Goal: Task Accomplishment & Management: Use online tool/utility

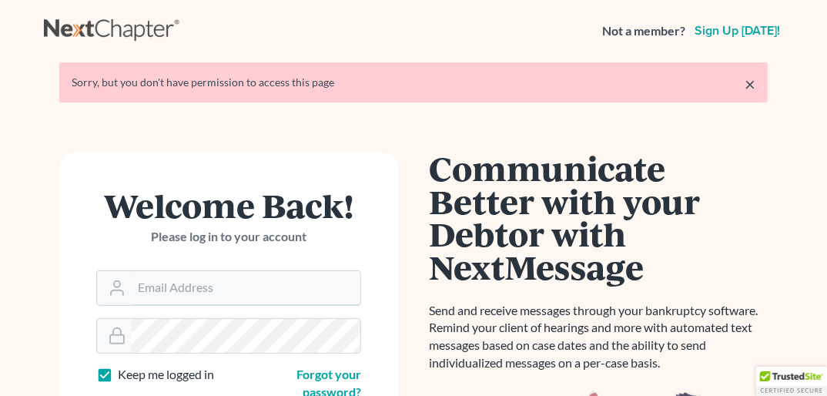
type input "[PERSON_NAME][EMAIL_ADDRESS][DOMAIN_NAME]"
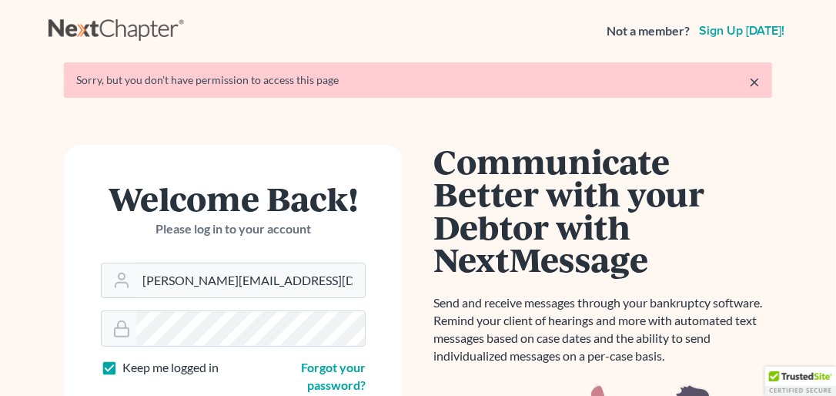
click at [589, 95] on html "Not a member? Sign up today! × Sorry, but you don't have permission to access t…" at bounding box center [418, 399] width 836 height 799
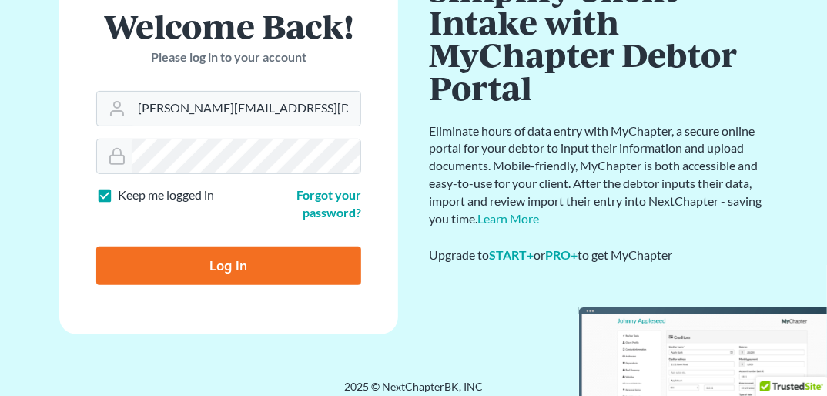
scroll to position [137, 0]
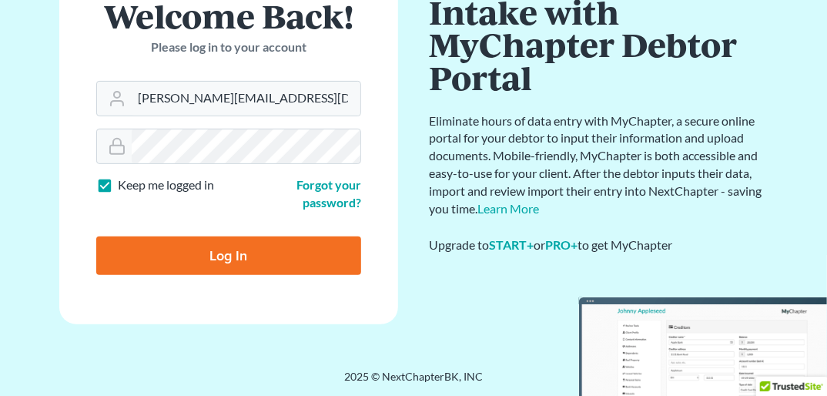
click at [260, 243] on input "Log In" at bounding box center [228, 255] width 265 height 38
type input "Thinking..."
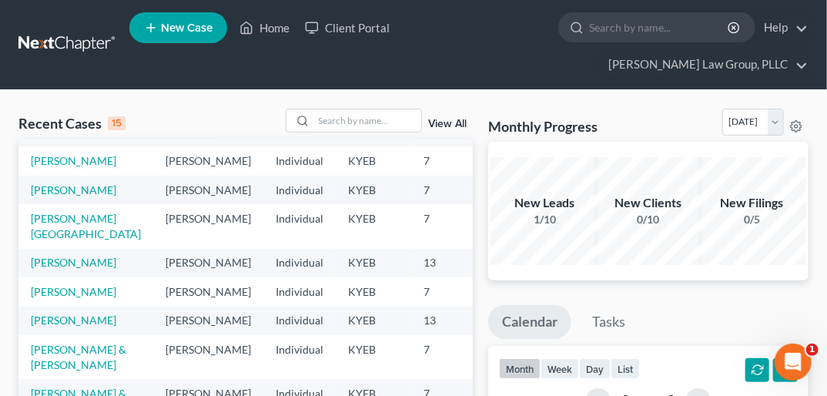
scroll to position [240, 0]
click at [54, 298] on link "[PERSON_NAME]" at bounding box center [73, 291] width 85 height 13
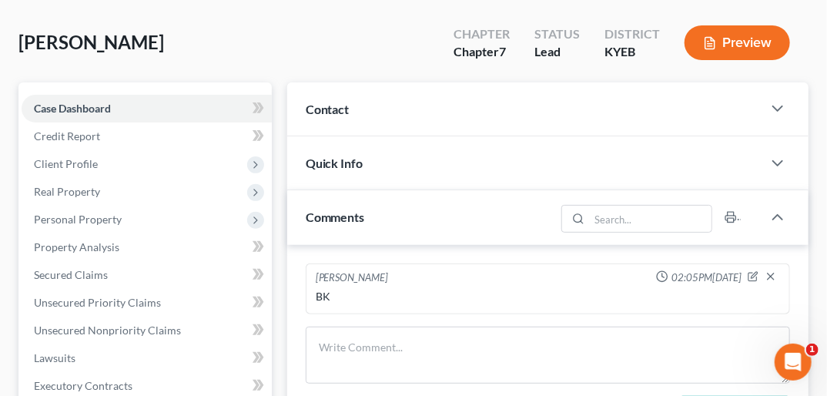
scroll to position [129, 0]
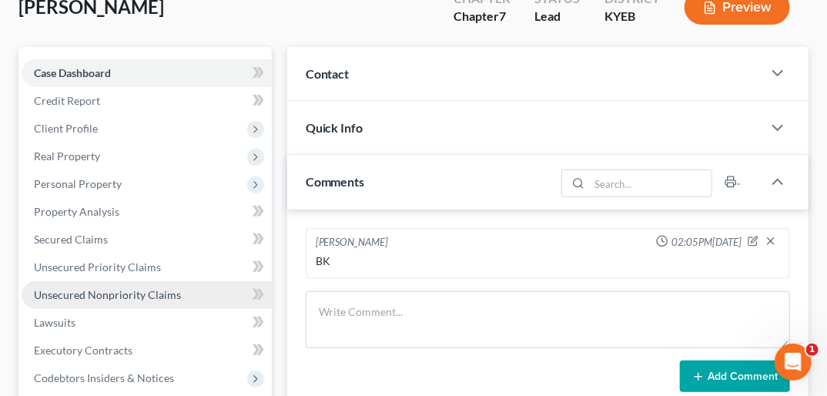
click at [169, 288] on span "Unsecured Nonpriority Claims" at bounding box center [107, 294] width 147 height 13
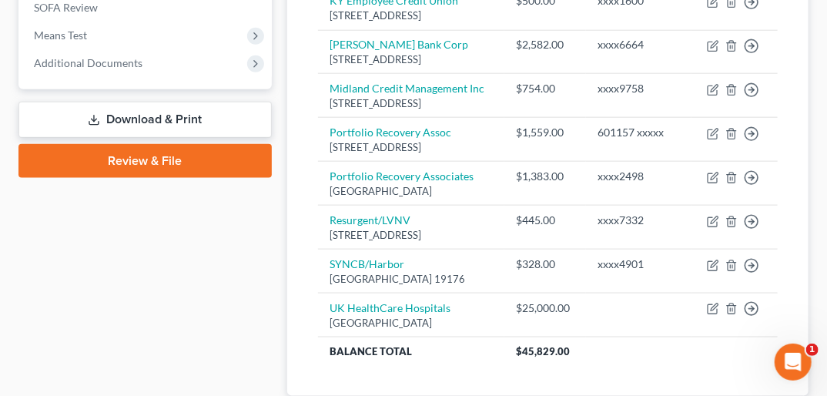
scroll to position [621, 0]
